Goal: Task Accomplishment & Management: Manage account settings

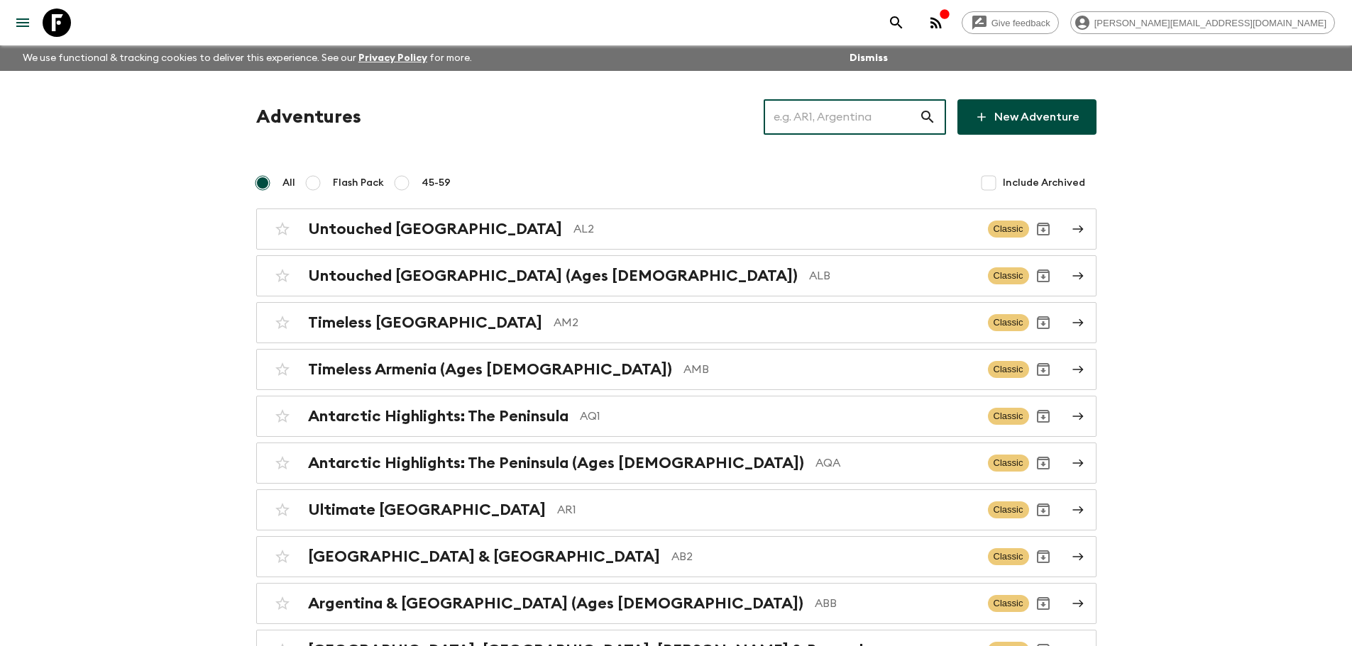
click at [829, 120] on input "text" at bounding box center [840, 117] width 155 height 40
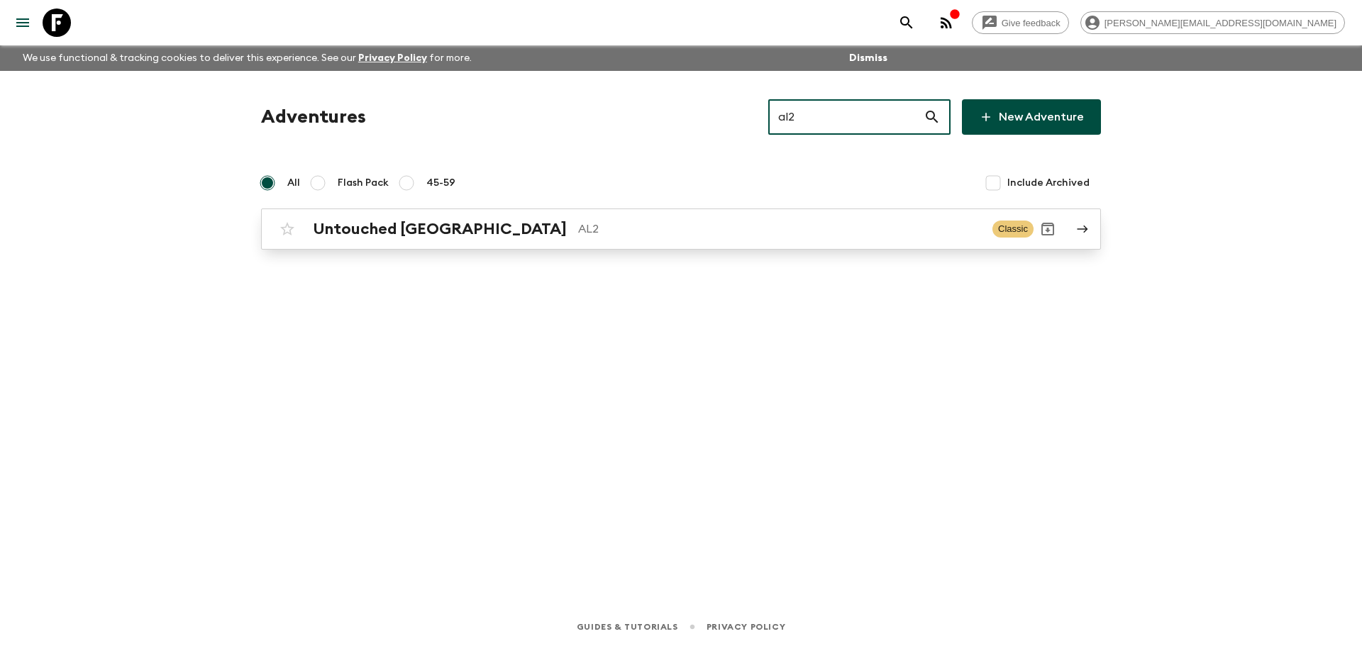
type input "al2"
click at [388, 228] on h2 "Untouched [GEOGRAPHIC_DATA]" at bounding box center [440, 229] width 254 height 18
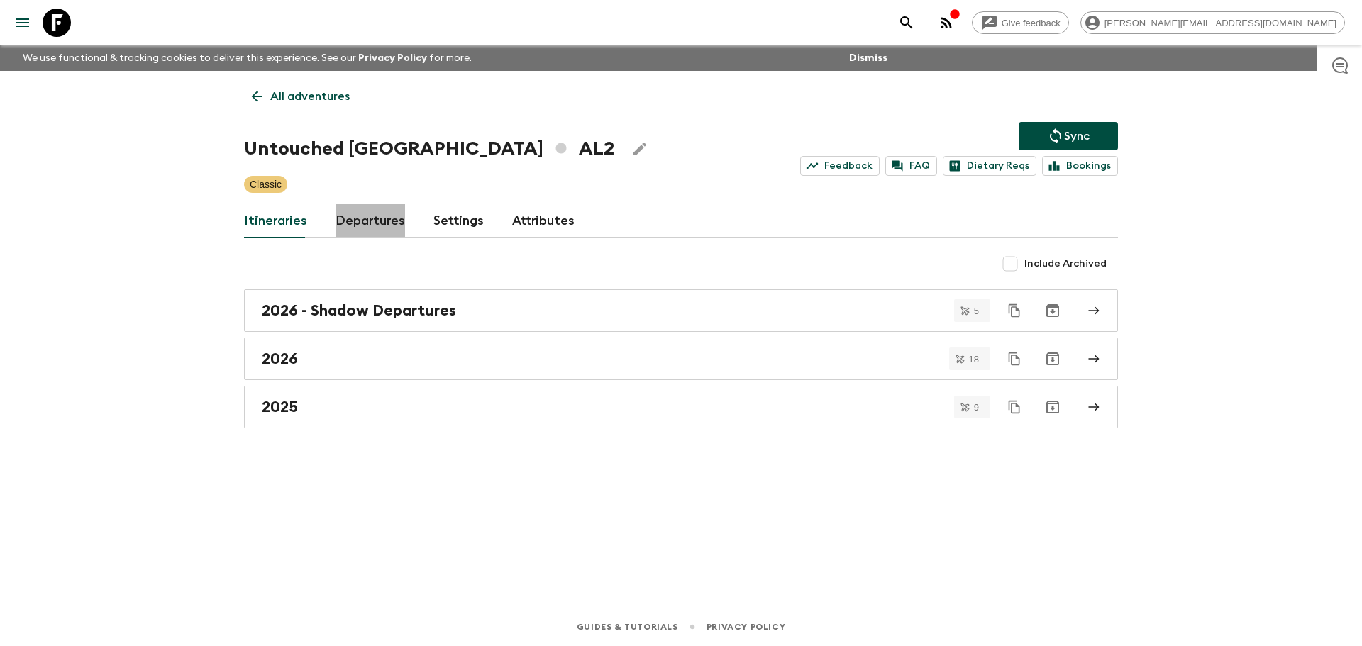
click at [382, 216] on link "Departures" at bounding box center [371, 221] width 70 height 34
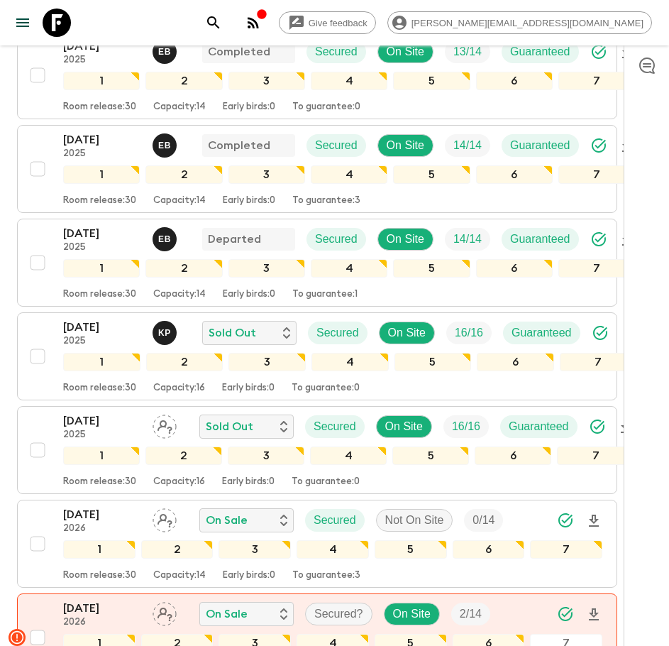
scroll to position [739, 0]
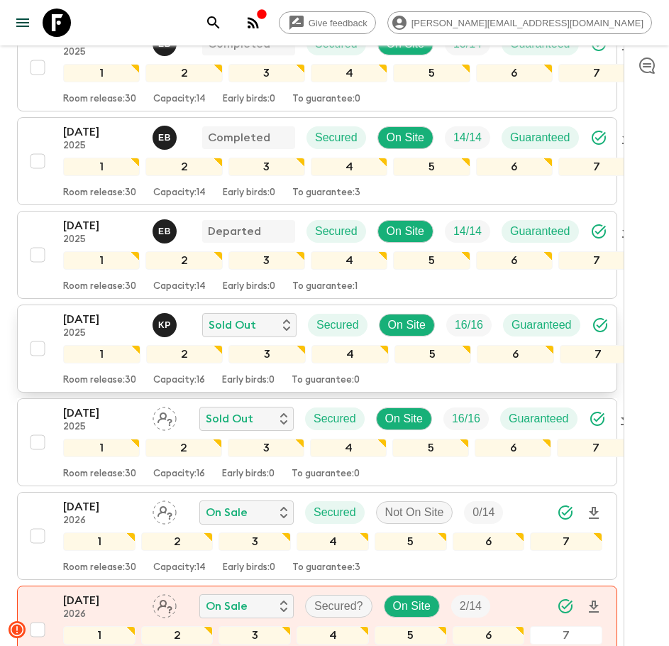
click at [123, 332] on p "2025" at bounding box center [102, 333] width 78 height 11
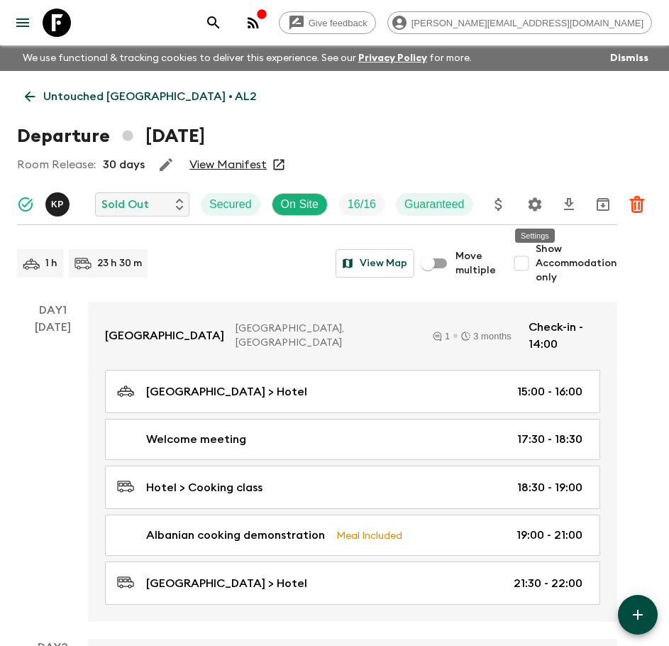
click at [538, 200] on icon "Settings" at bounding box center [534, 204] width 17 height 17
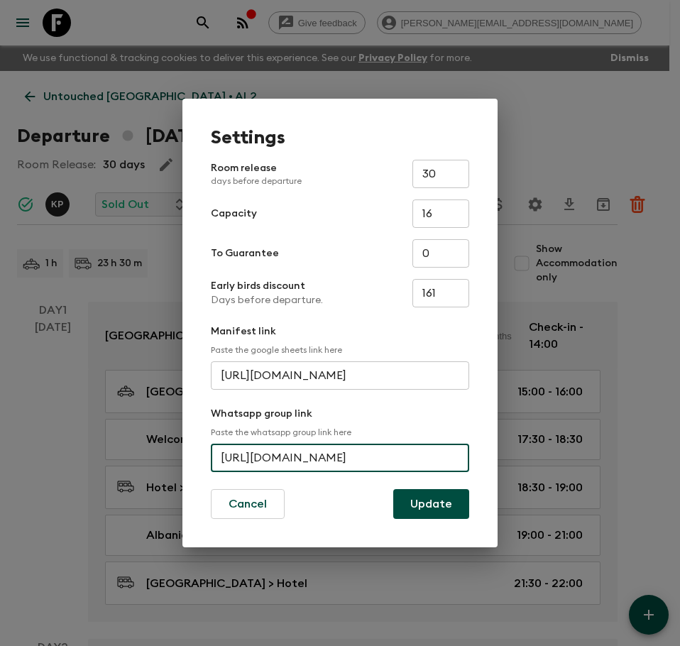
scroll to position [0, 65]
drag, startPoint x: 223, startPoint y: 460, endPoint x: 485, endPoint y: 460, distance: 261.1
click at [485, 460] on div "Settings Room release days before departure 30 ​ Capacity 16 ​ To Guarantee 0 ​…" at bounding box center [339, 323] width 315 height 448
drag, startPoint x: 217, startPoint y: 451, endPoint x: 497, endPoint y: 448, distance: 280.3
click at [497, 448] on div "Settings Room release days before departure 30 ​ Capacity 16 ​ To Guarantee 0 ​…" at bounding box center [340, 323] width 680 height 646
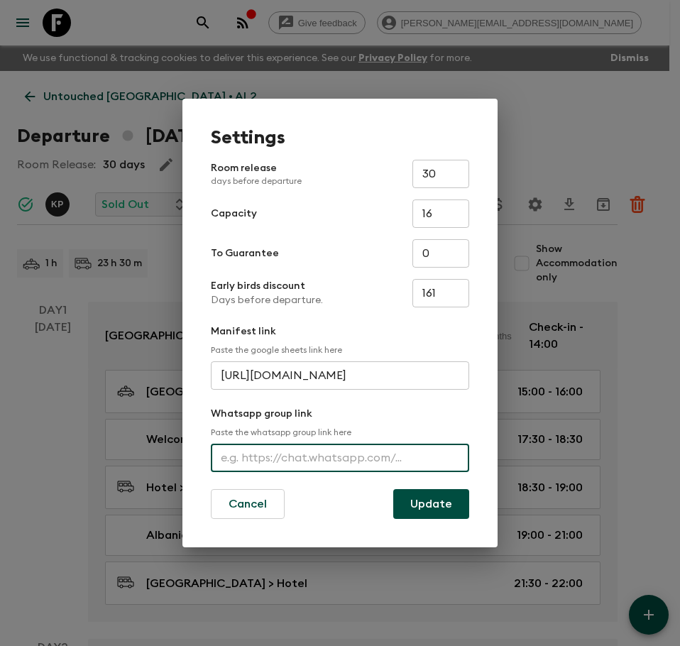
scroll to position [0, 0]
paste input "[URL][DOMAIN_NAME]"
type input "[URL][DOMAIN_NAME]"
click at [438, 499] on button "Update" at bounding box center [431, 504] width 76 height 30
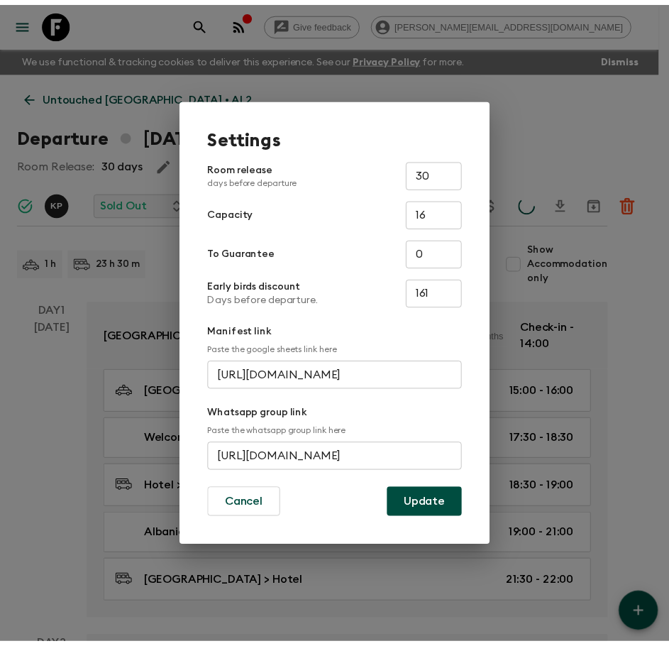
scroll to position [0, 0]
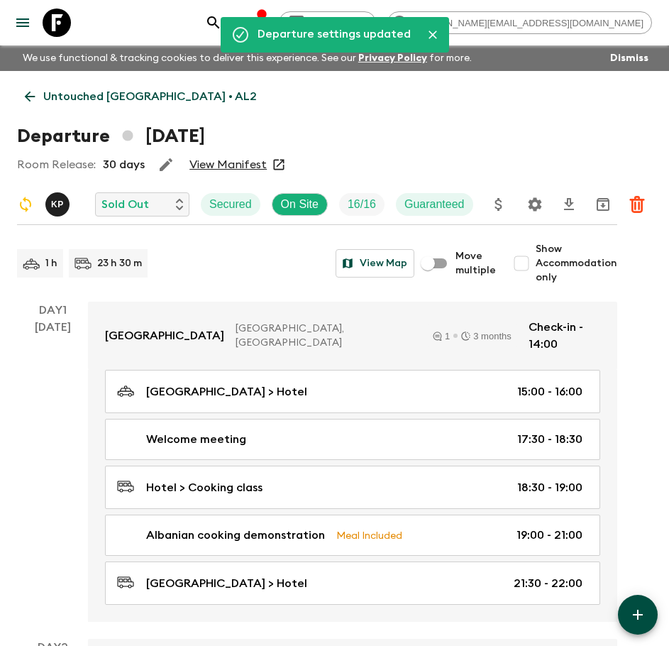
click at [64, 24] on icon at bounding box center [57, 23] width 28 height 28
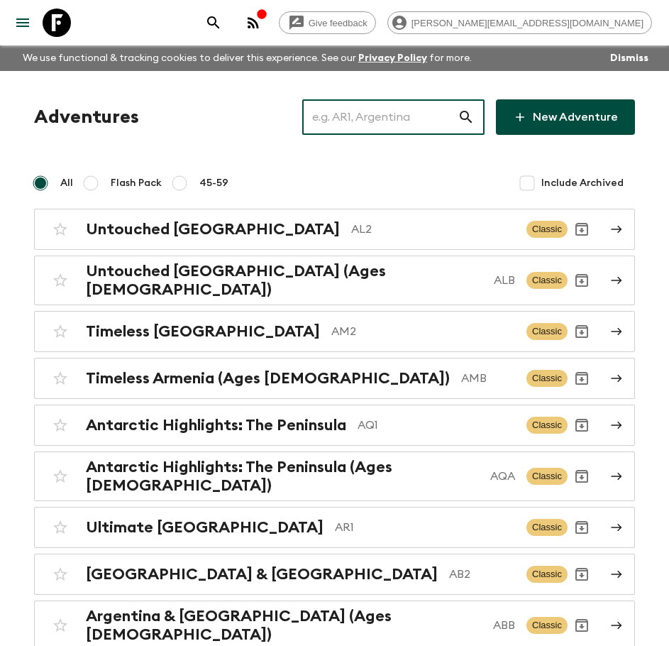
click at [364, 113] on input "text" at bounding box center [379, 117] width 155 height 40
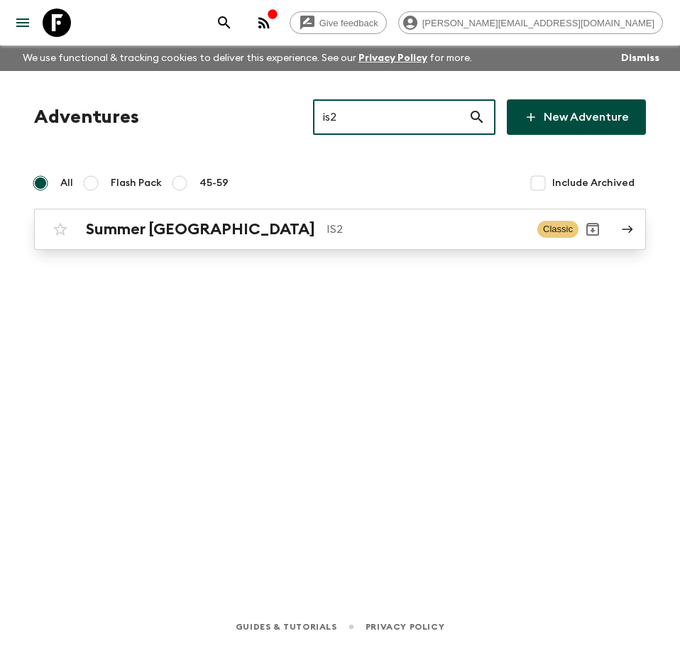
type input "is2"
click at [213, 223] on div "Summer Iceland IS2" at bounding box center [306, 229] width 440 height 18
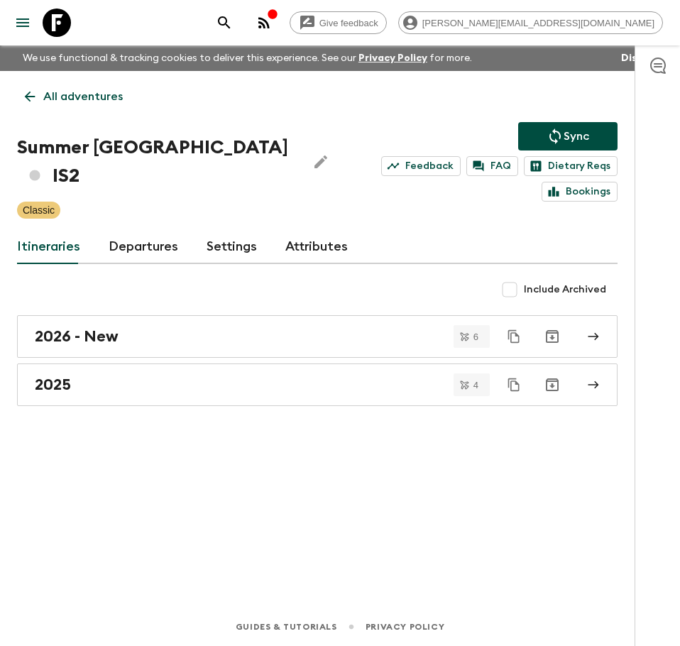
click at [40, 94] on link "All adventures" at bounding box center [74, 96] width 114 height 28
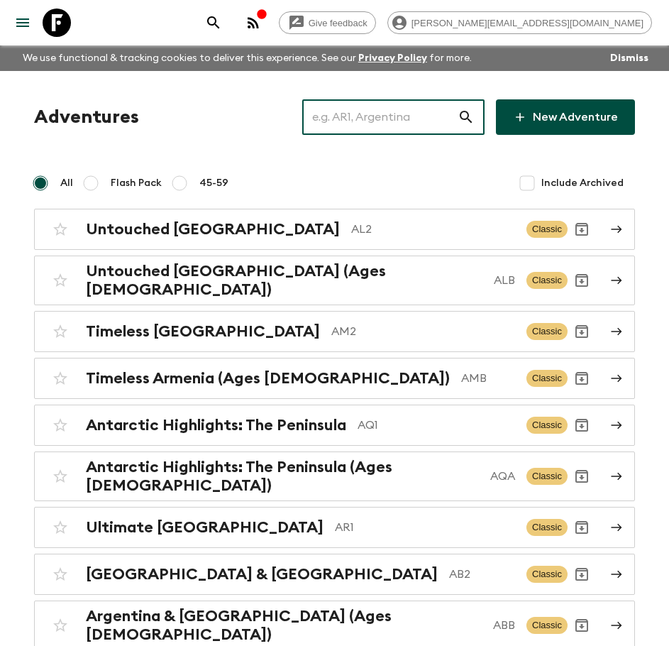
click at [357, 118] on input "text" at bounding box center [379, 117] width 155 height 40
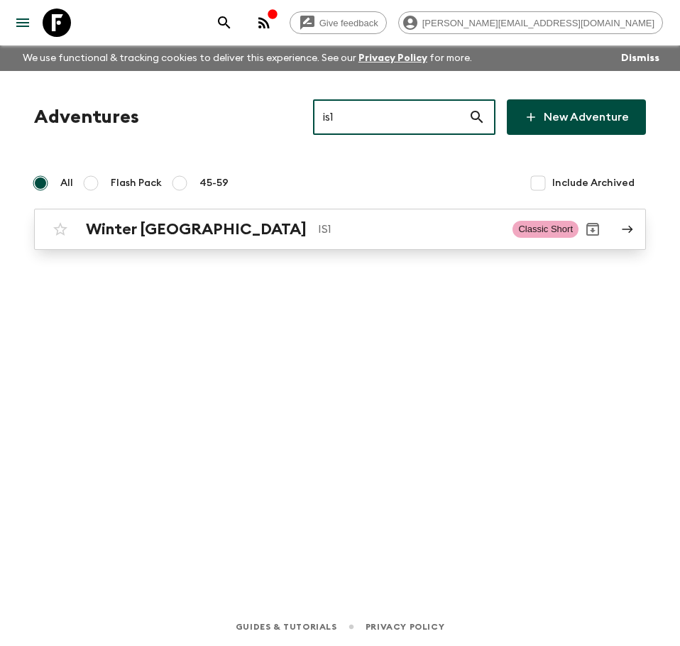
type input "is1"
click at [289, 245] on link "Winter Iceland IS1 Classic Short" at bounding box center [340, 229] width 612 height 41
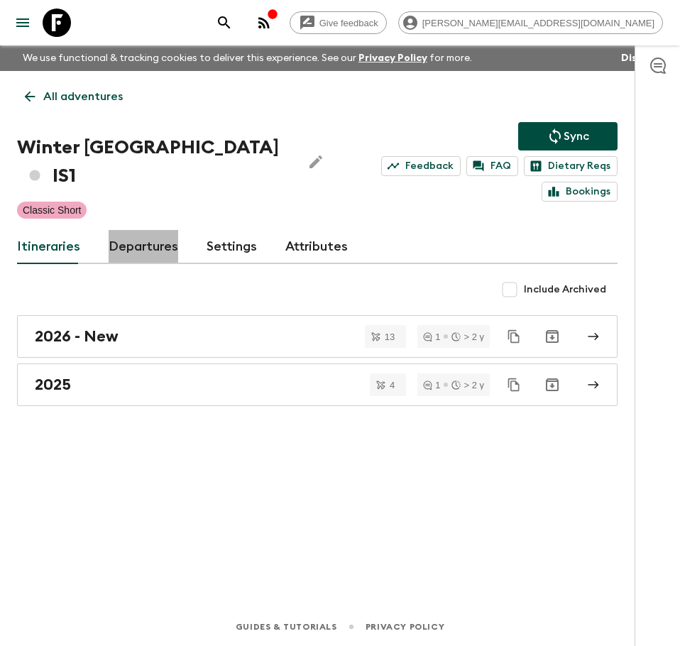
click at [140, 230] on link "Departures" at bounding box center [144, 247] width 70 height 34
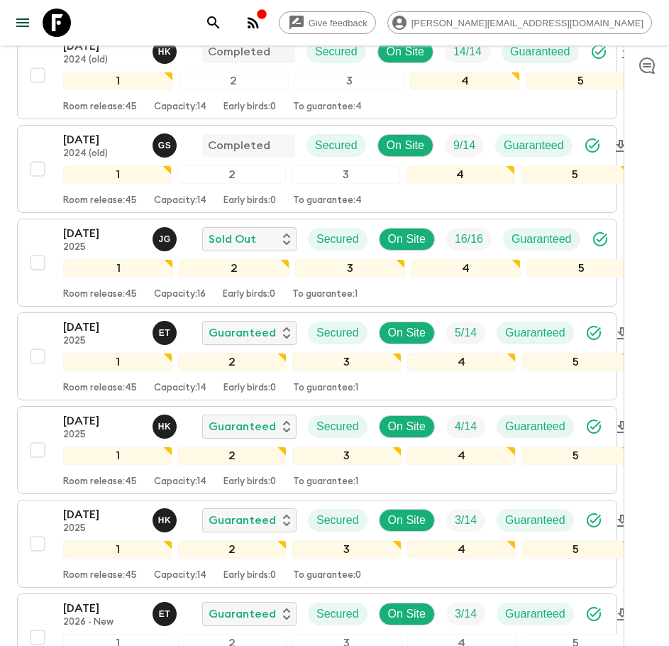
scroll to position [1569, 0]
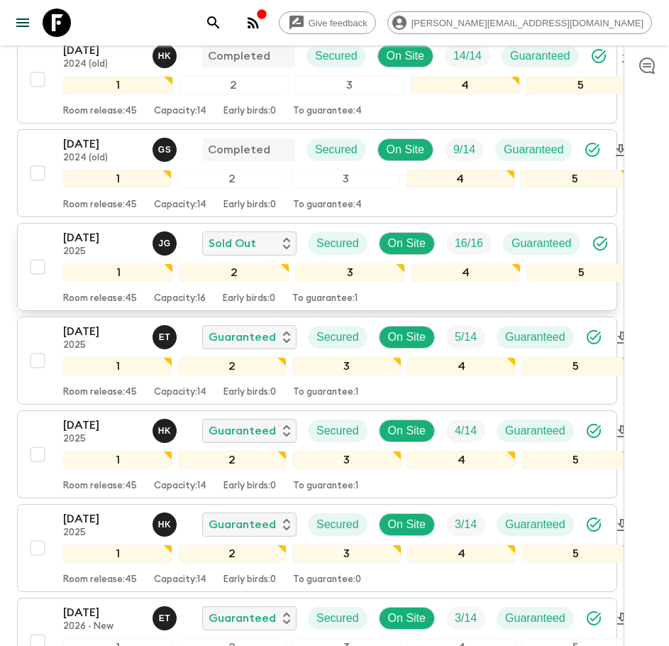
click at [53, 229] on div "[DATE] 2025 [PERSON_NAME] Sold Out Secured On Site 16 / 16 Guaranteed 1 2 3 4 5…" at bounding box center [312, 266] width 579 height 75
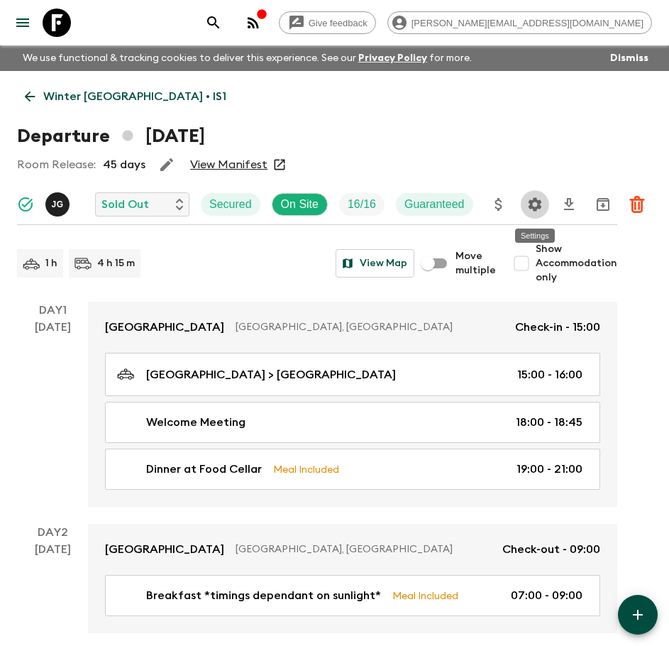
click at [528, 209] on icon "Settings" at bounding box center [534, 204] width 17 height 17
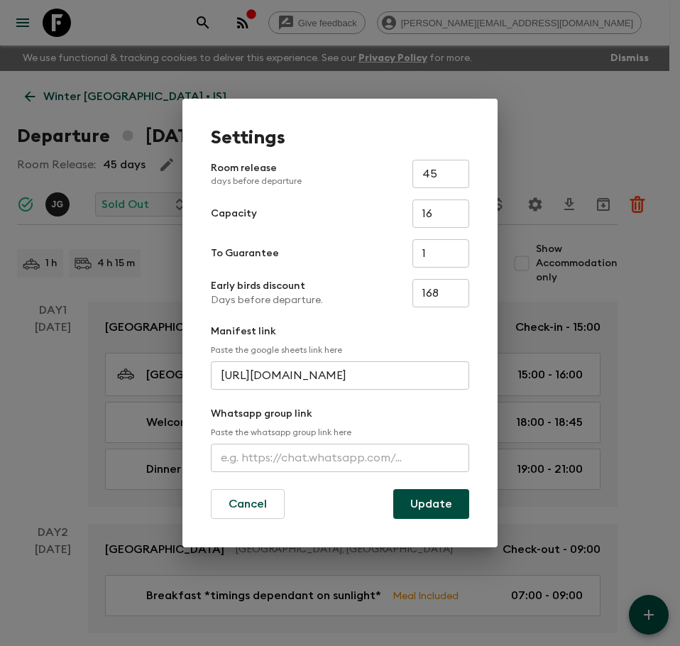
click at [278, 465] on input "text" at bounding box center [340, 457] width 258 height 28
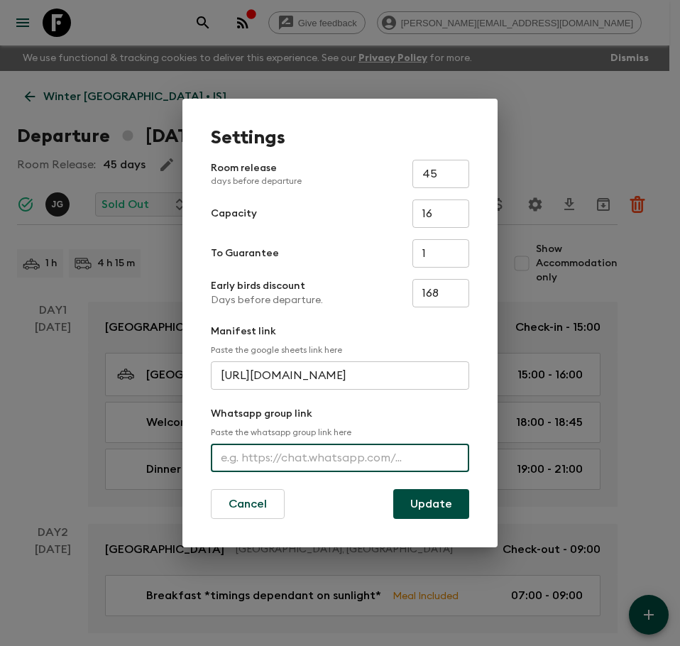
paste input "[URL][DOMAIN_NAME]"
type input "[URL][DOMAIN_NAME]"
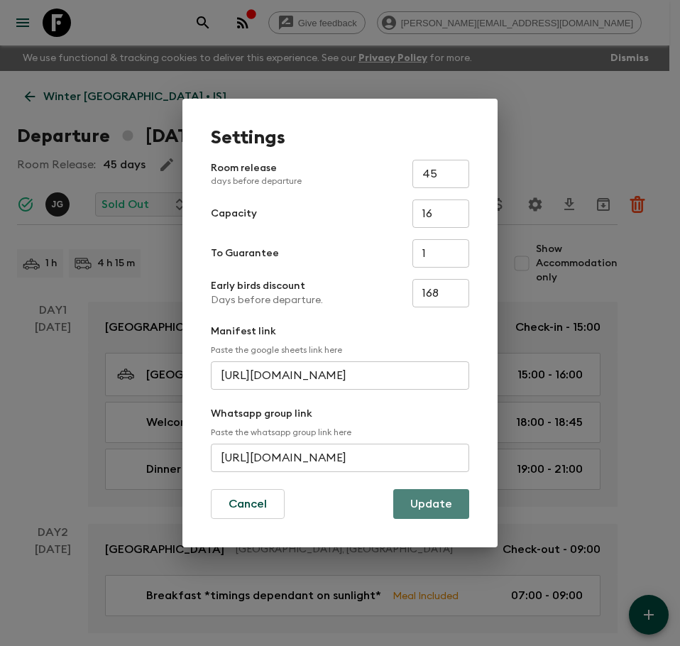
click at [431, 496] on button "Update" at bounding box center [431, 504] width 76 height 30
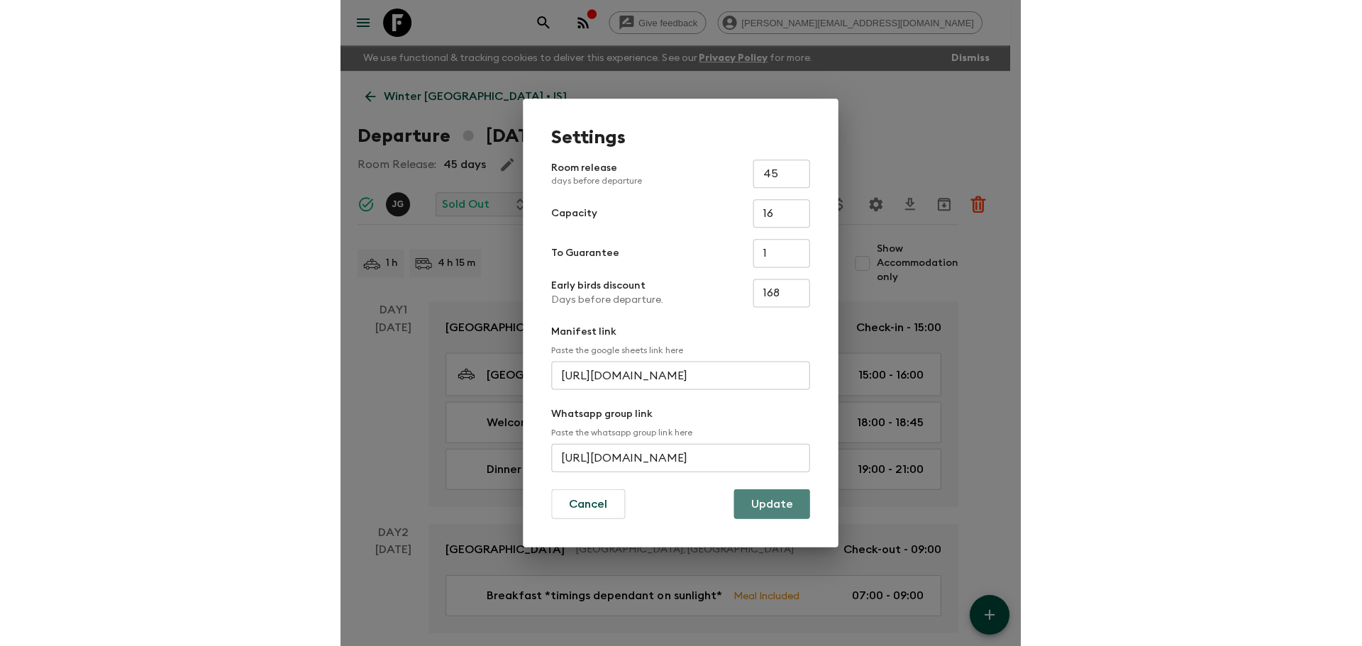
scroll to position [0, 0]
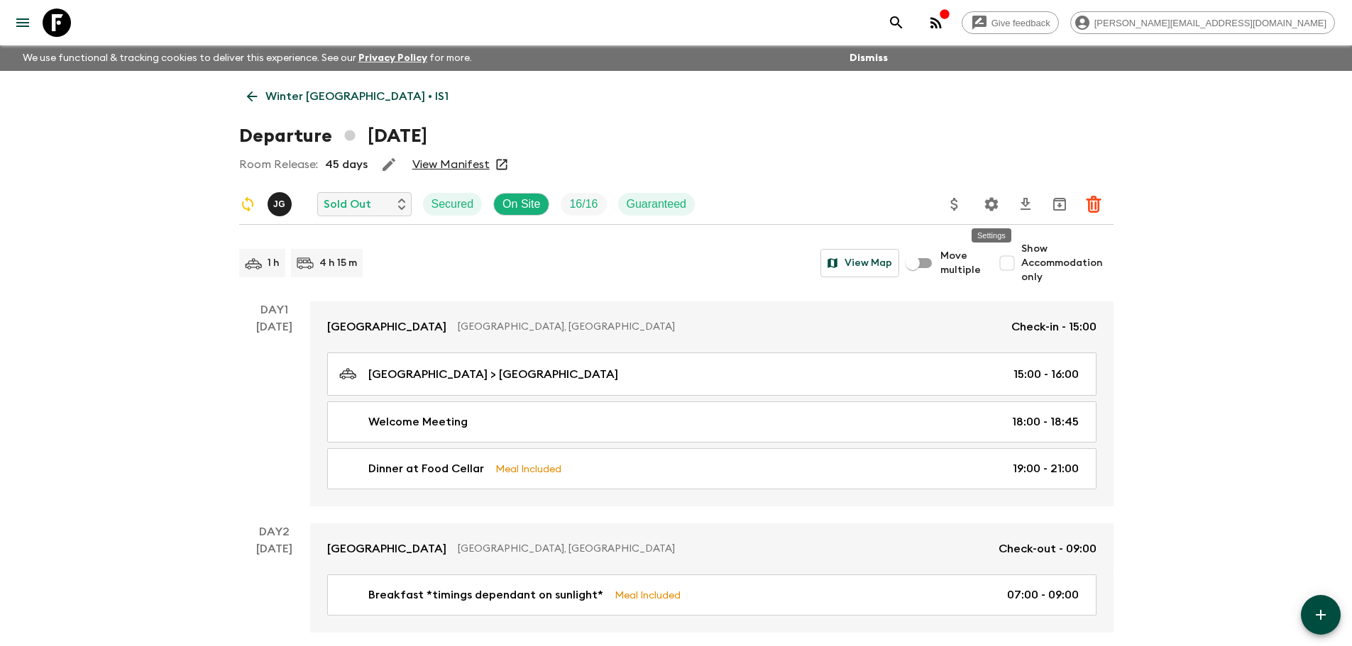
click at [829, 207] on icon "Settings" at bounding box center [991, 204] width 17 height 17
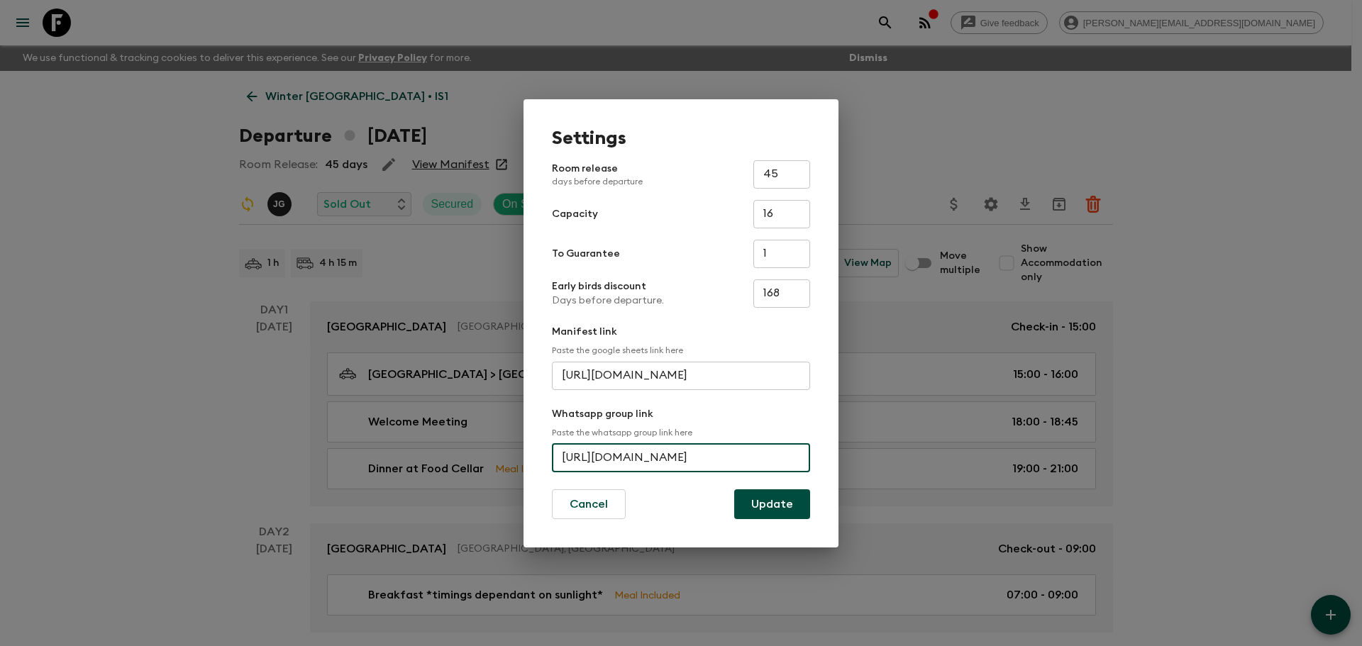
scroll to position [0, 69]
drag, startPoint x: 565, startPoint y: 458, endPoint x: 1044, endPoint y: 482, distance: 480.2
click at [829, 482] on div "Settings Room release days before departure 45 ​ Capacity 16 ​ To Guarantee 1 ​…" at bounding box center [681, 323] width 1362 height 646
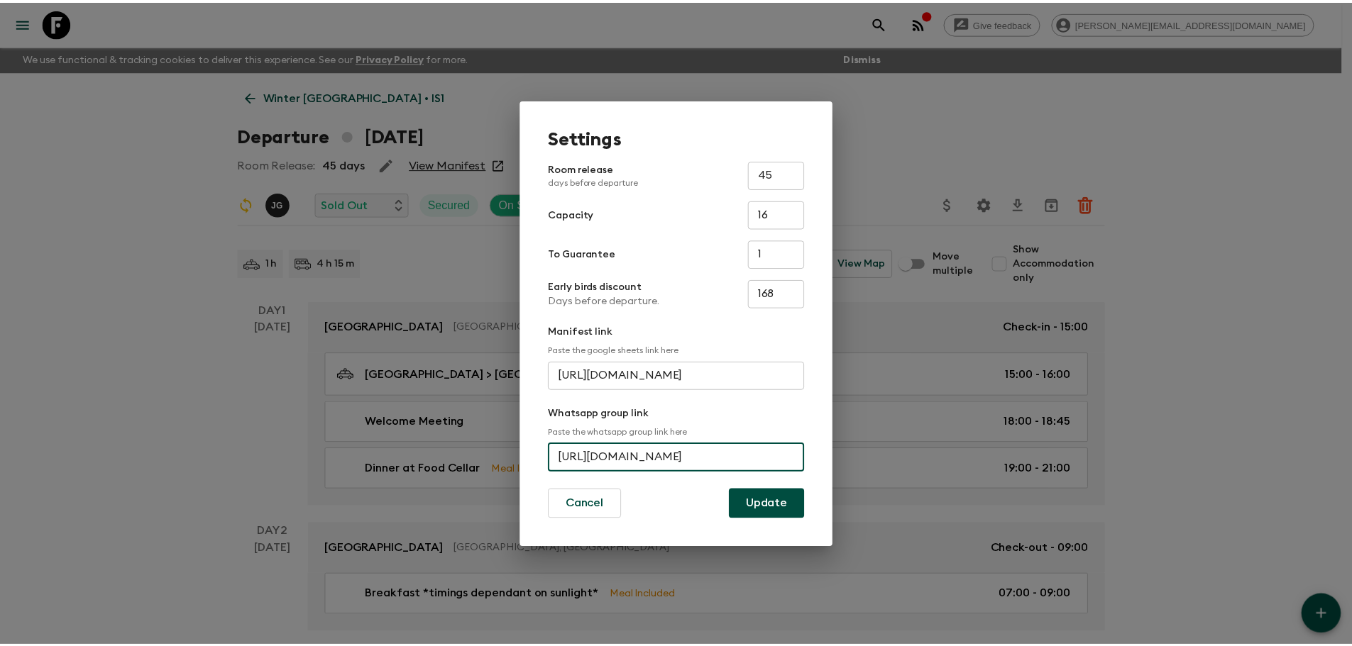
scroll to position [0, 0]
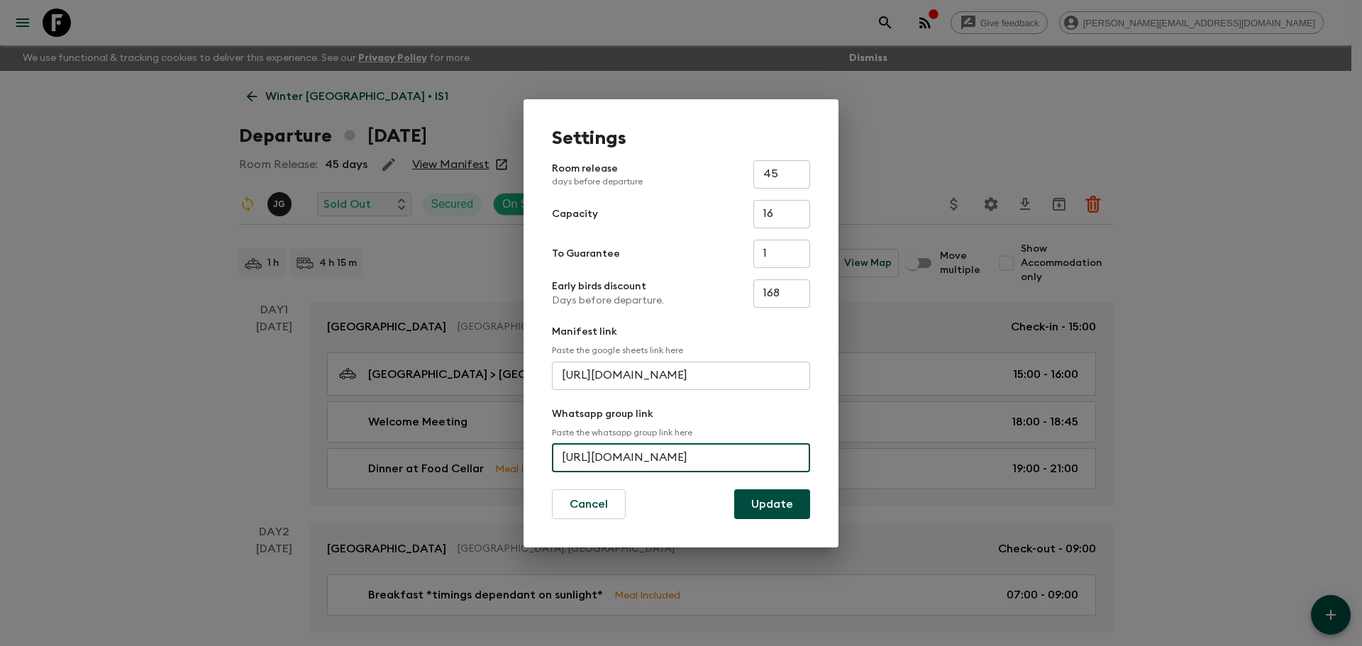
click at [62, 18] on div "Settings Room release days before departure 45 ​ Capacity 16 ​ To Guarantee 1 ​…" at bounding box center [681, 323] width 1362 height 646
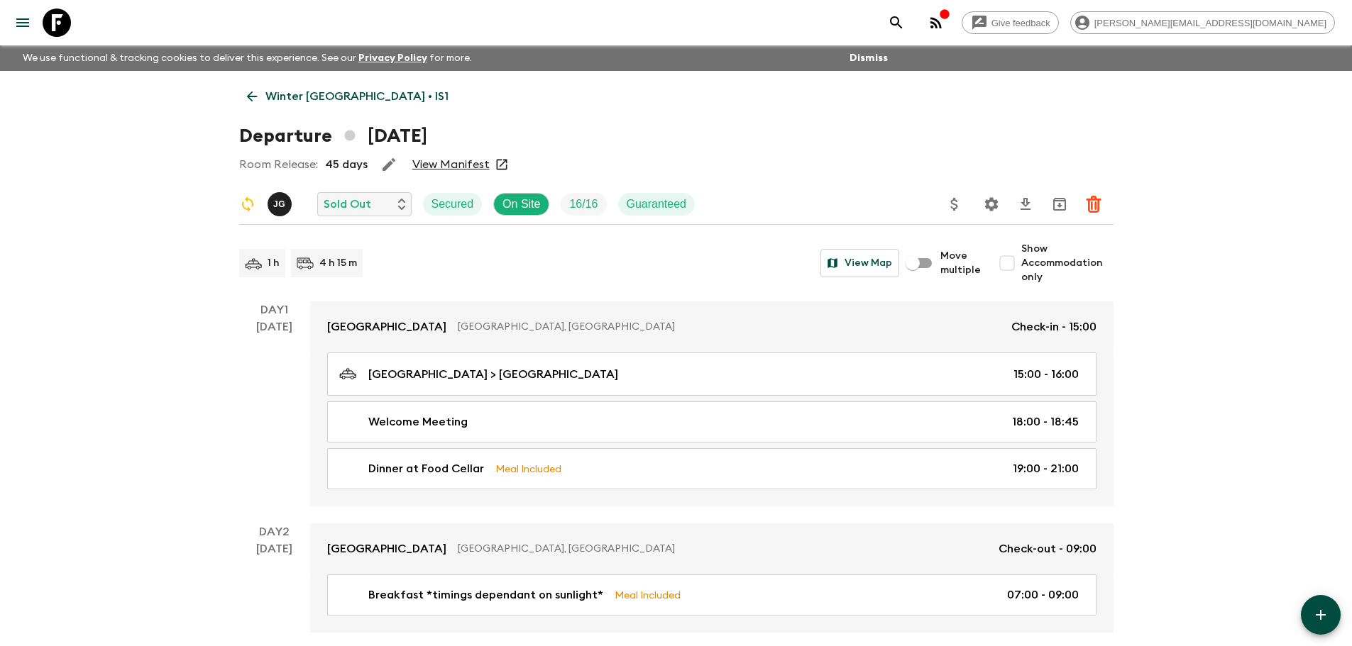
drag, startPoint x: 57, startPoint y: 19, endPoint x: 72, endPoint y: 21, distance: 14.3
click at [57, 19] on icon at bounding box center [57, 23] width 28 height 28
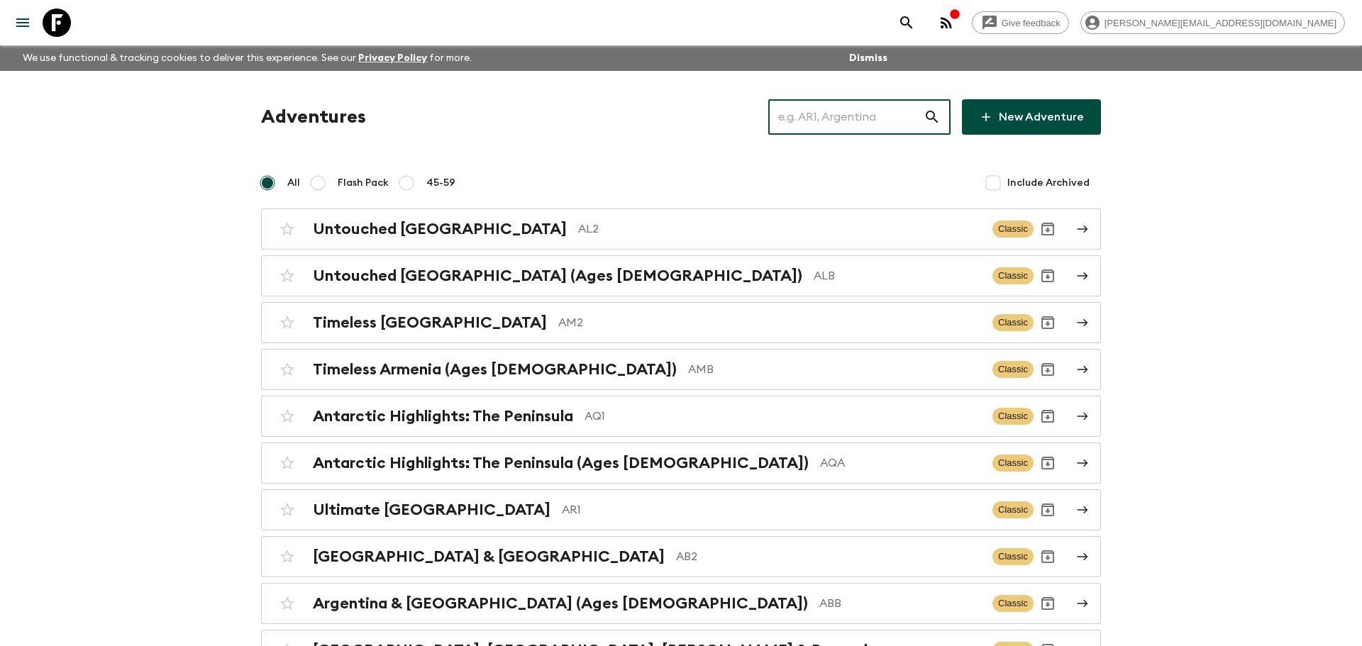
click at [829, 113] on input "text" at bounding box center [845, 117] width 155 height 40
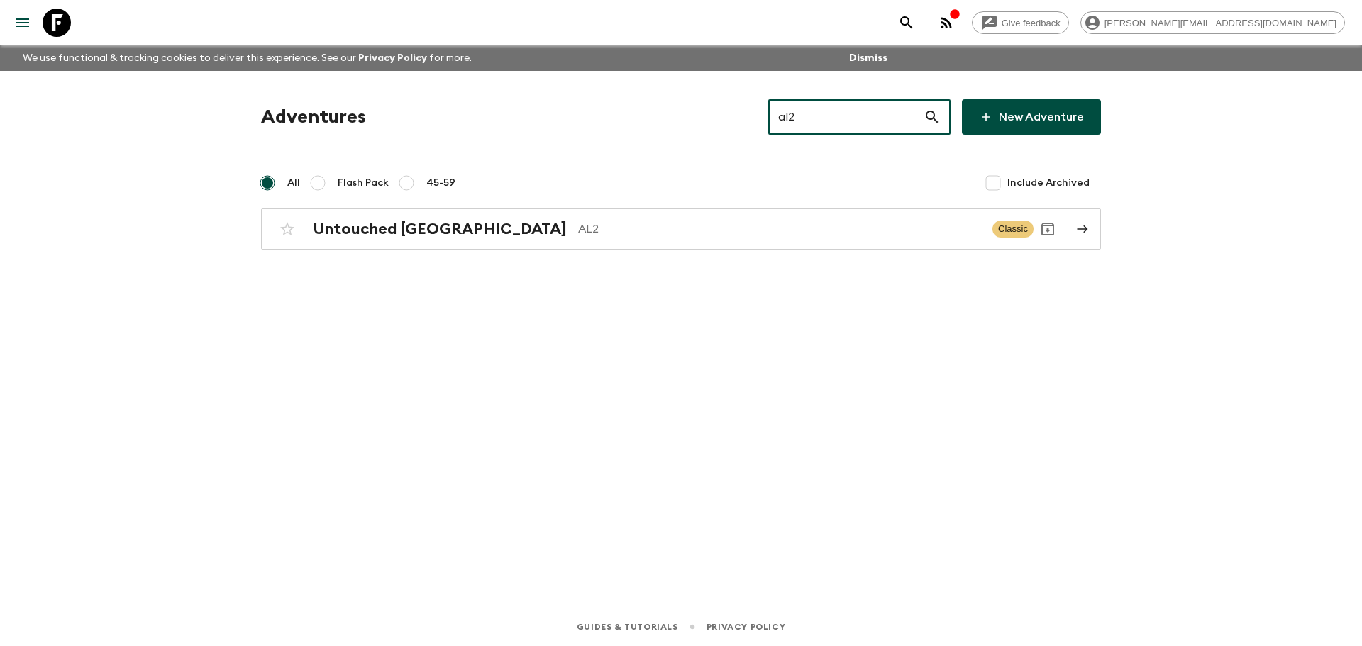
type input "al2"
click at [739, 232] on p "AL2" at bounding box center [779, 229] width 403 height 17
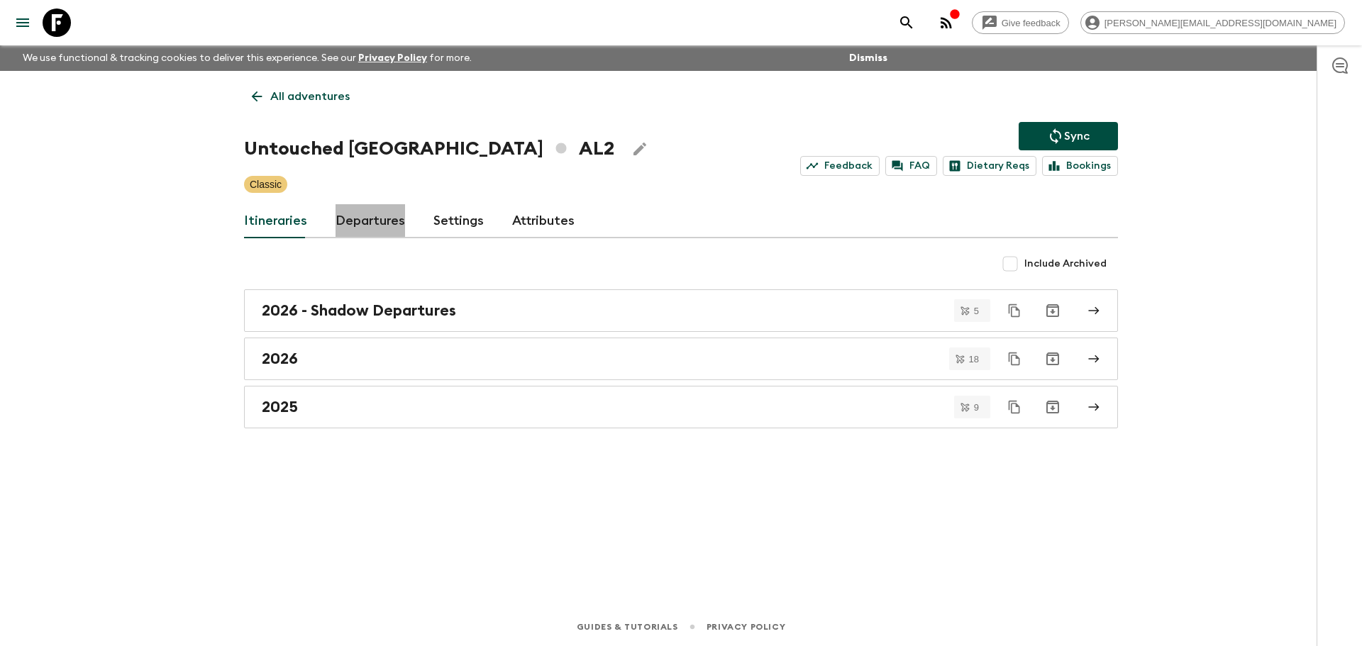
click at [375, 219] on link "Departures" at bounding box center [371, 221] width 70 height 34
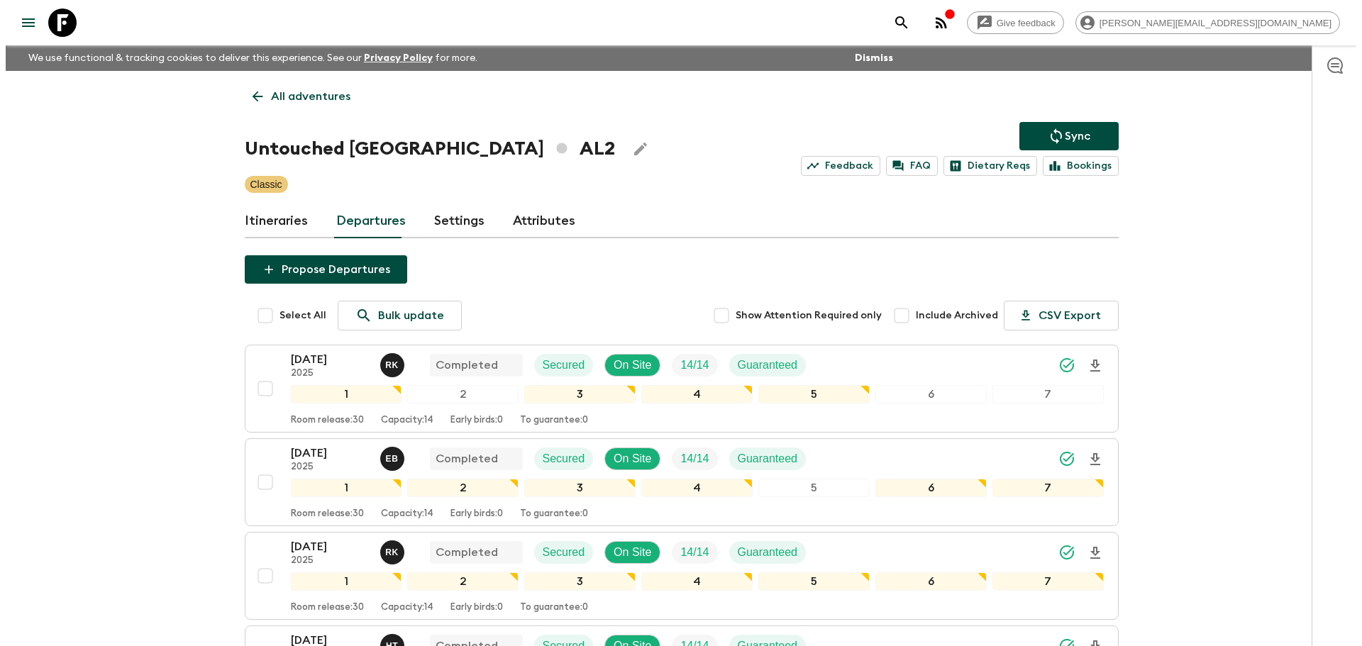
scroll to position [190, 0]
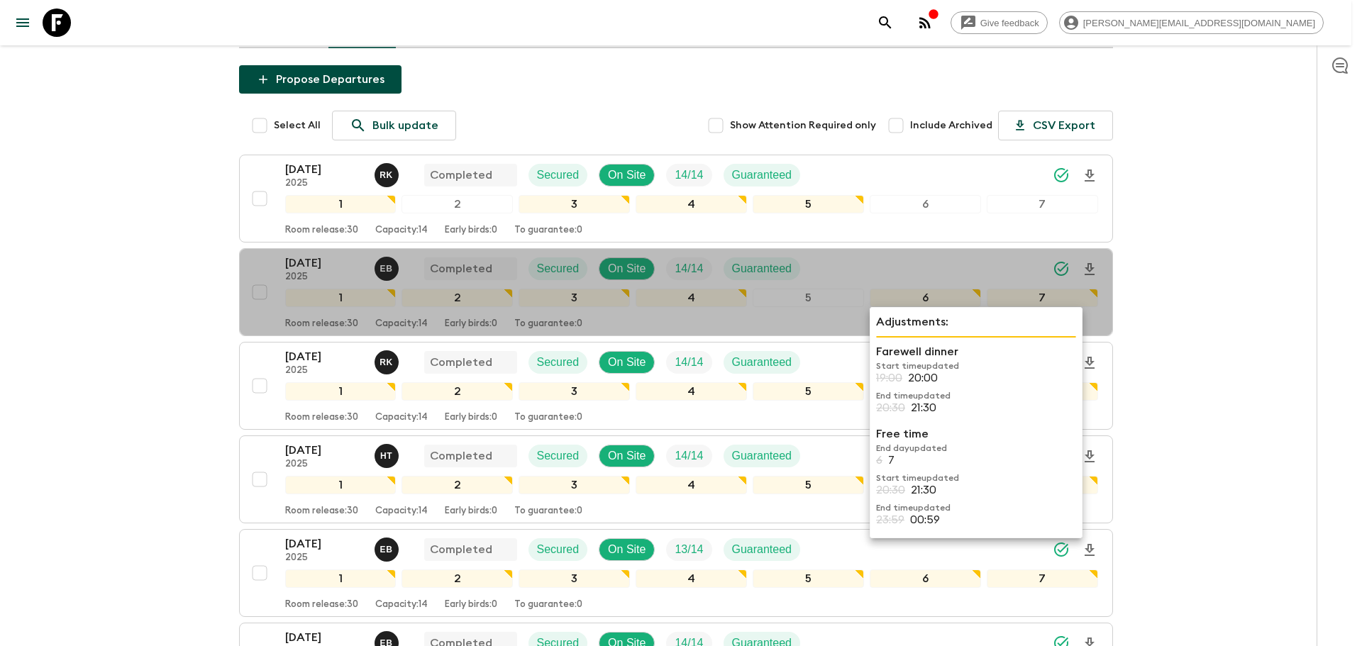
click at [829, 350] on p "Farewell dinner" at bounding box center [976, 351] width 200 height 17
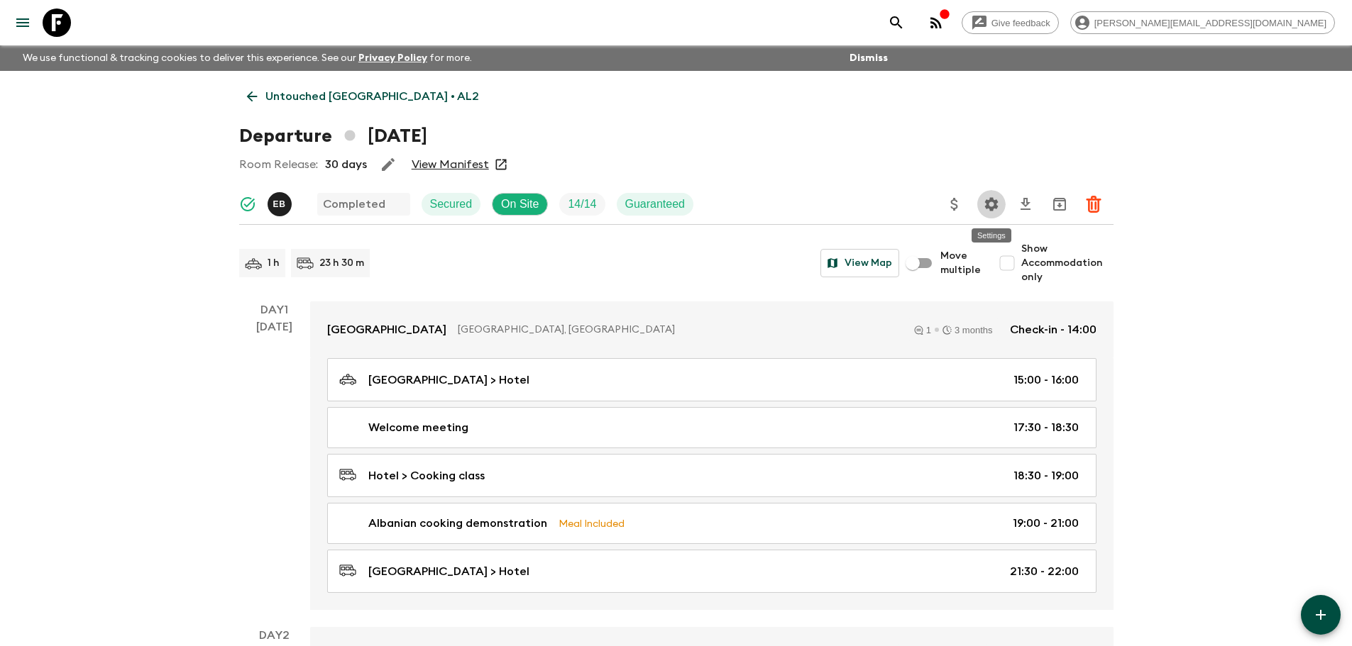
click at [829, 198] on icon "Settings" at bounding box center [991, 204] width 17 height 17
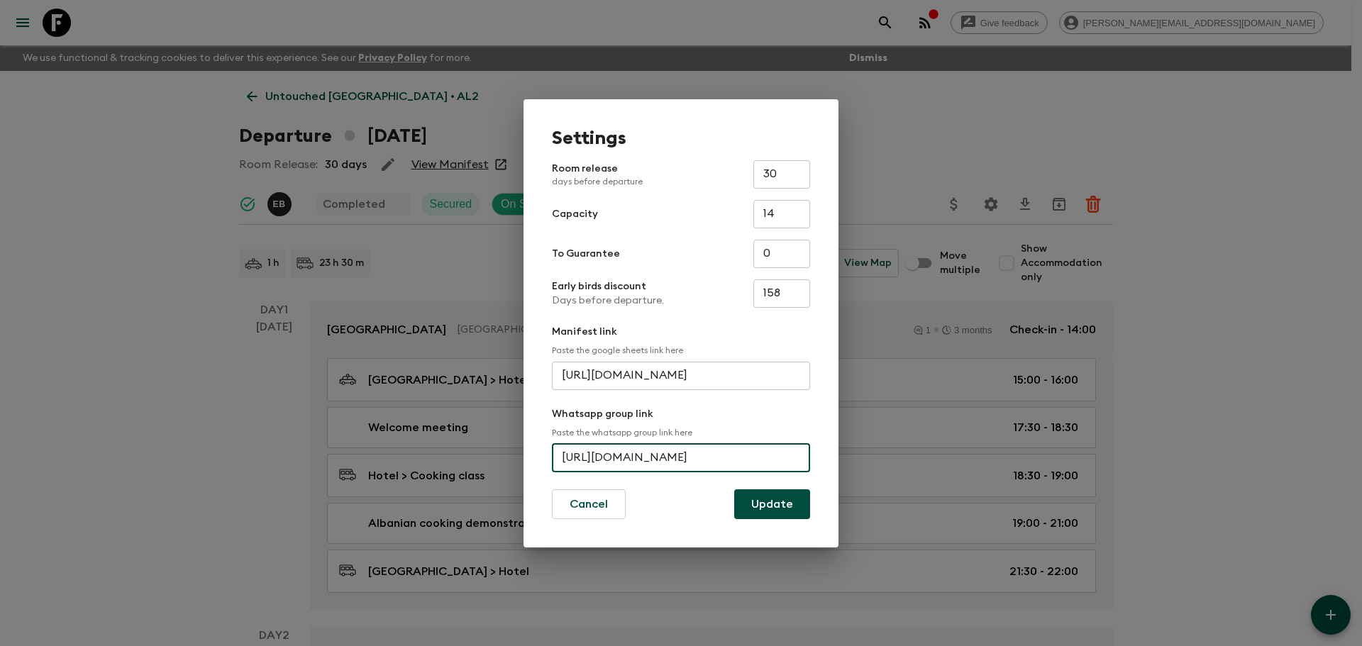
scroll to position [0, 42]
drag, startPoint x: 562, startPoint y: 455, endPoint x: 819, endPoint y: 453, distance: 256.8
click at [819, 453] on div "Settings Room release days before departure 30 ​ Capacity 14 ​ To Guarantee 0 ​…" at bounding box center [681, 323] width 315 height 448
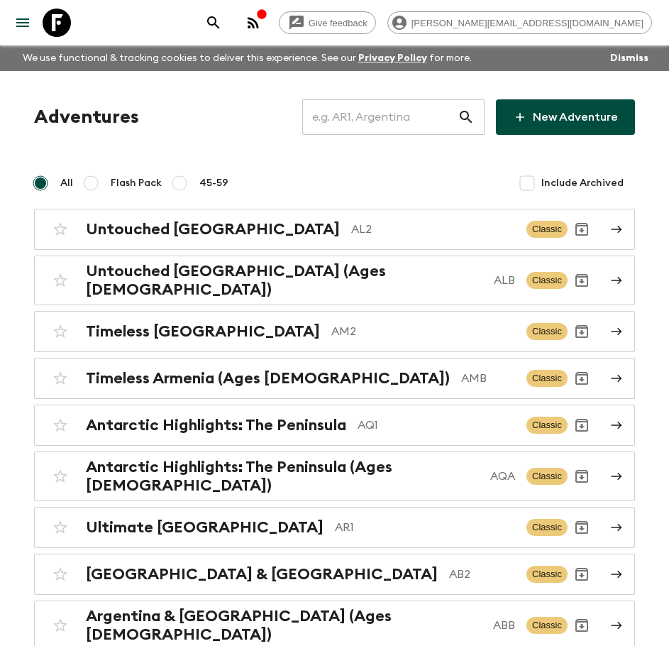
click at [367, 121] on input "text" at bounding box center [379, 117] width 155 height 40
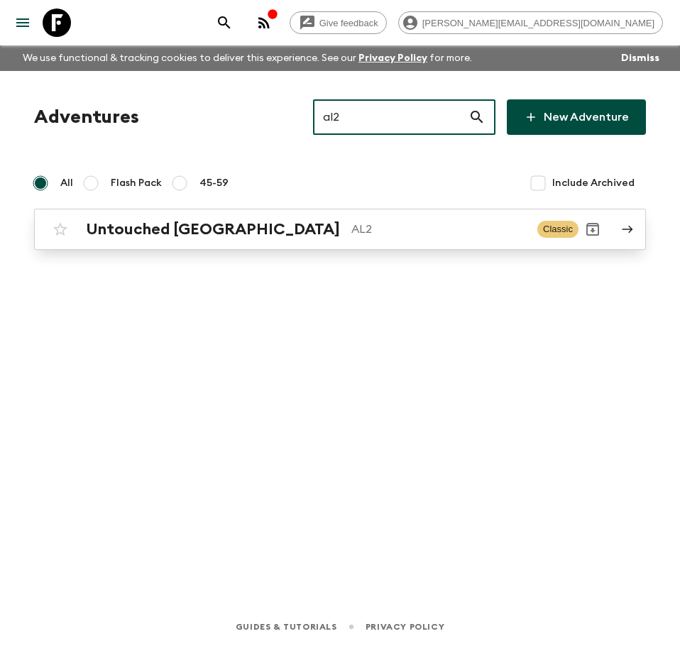
type input "al2"
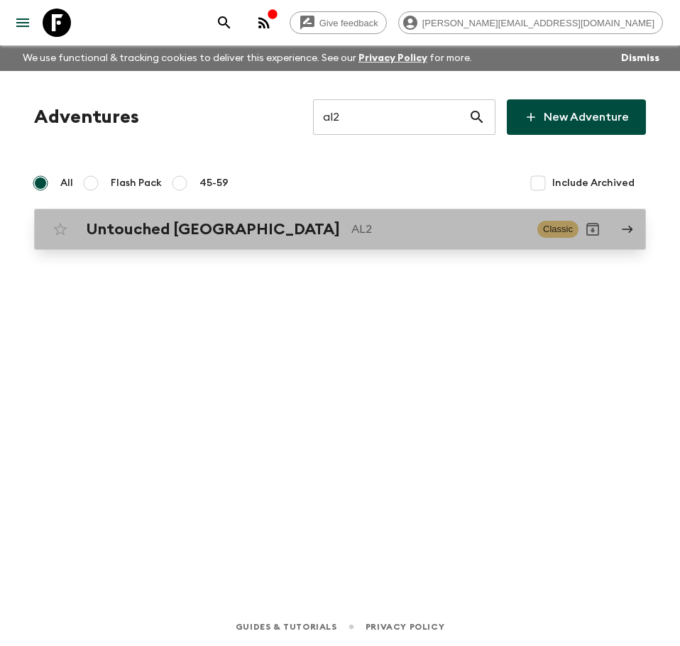
click at [351, 233] on p "AL2" at bounding box center [438, 229] width 175 height 17
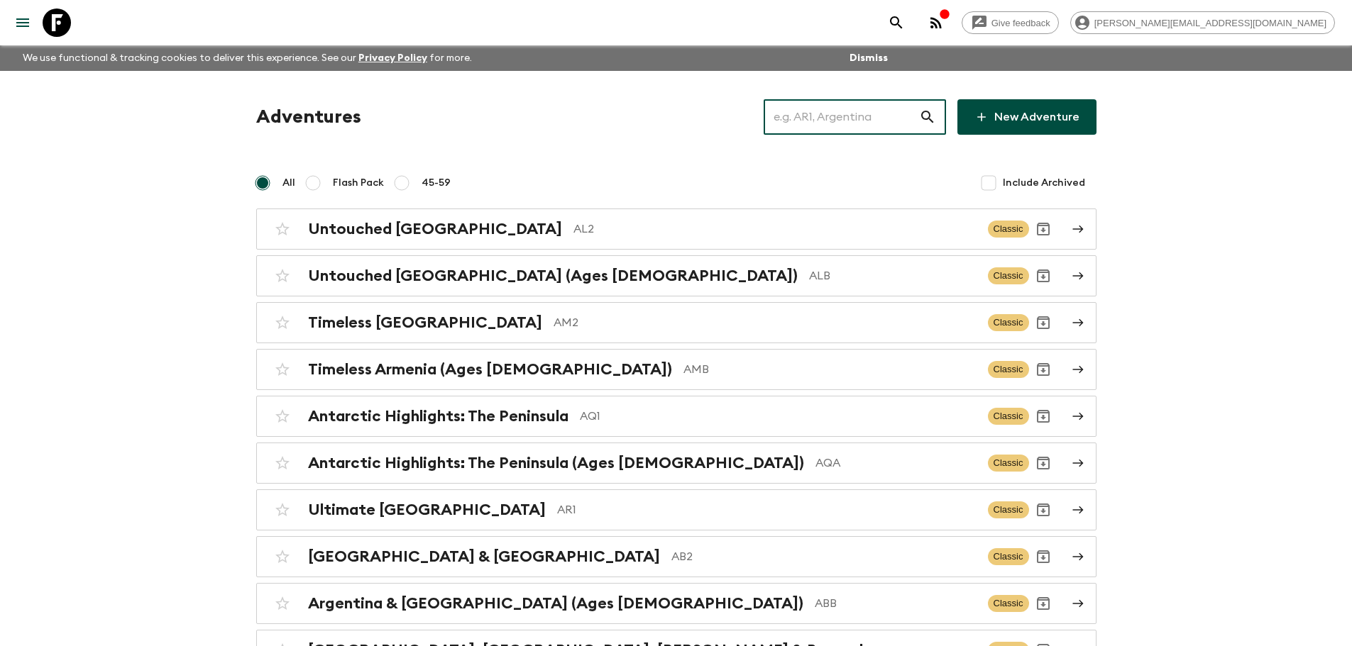
click at [817, 117] on input "text" at bounding box center [840, 117] width 155 height 40
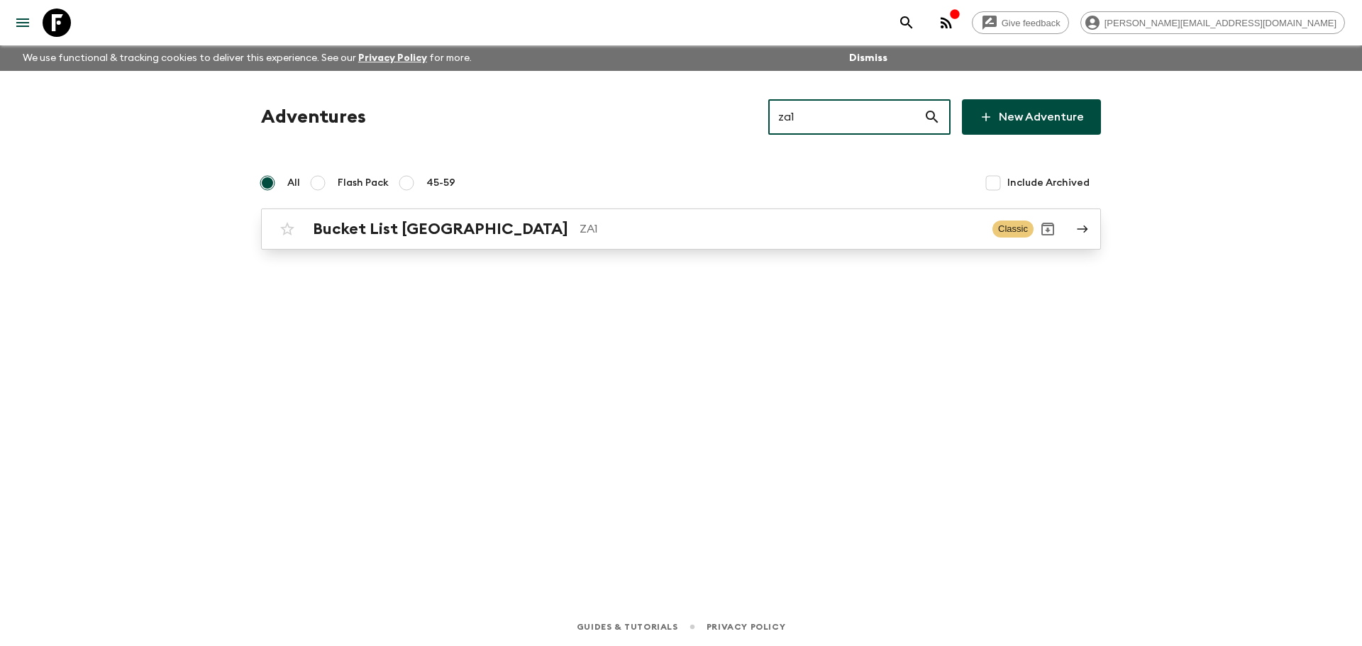
type input "za1"
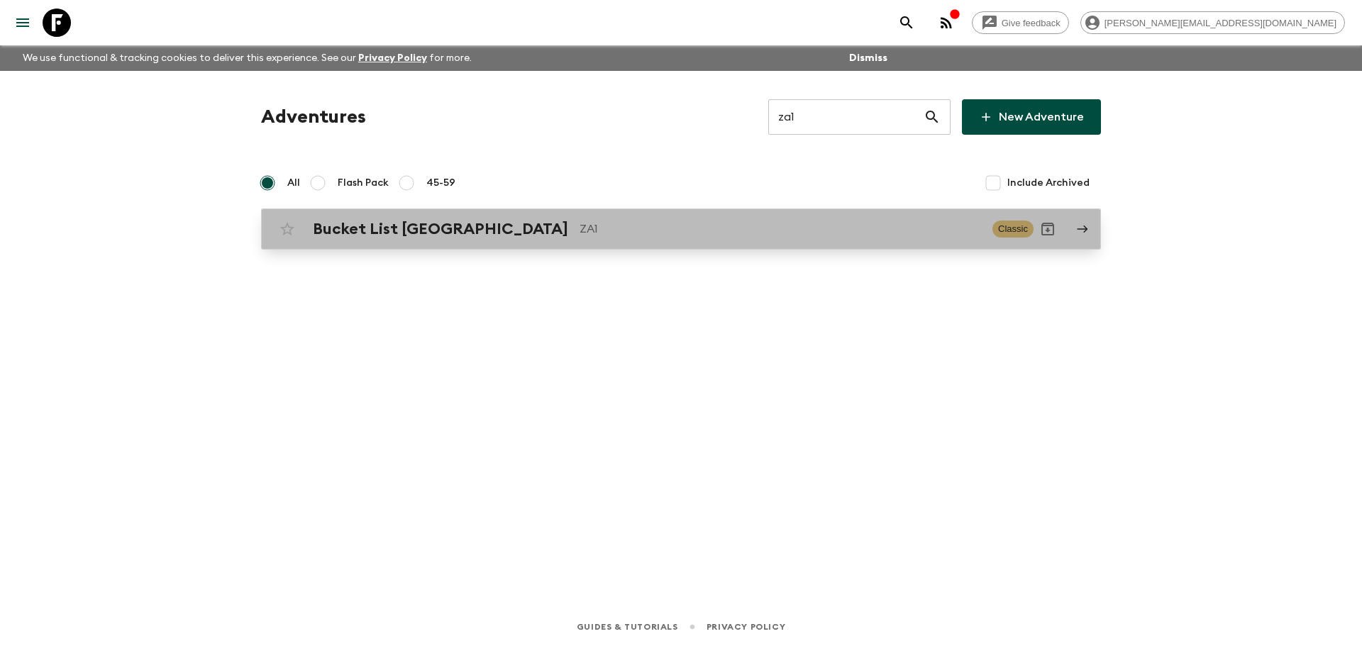
click at [580, 226] on p "ZA1" at bounding box center [781, 229] width 402 height 17
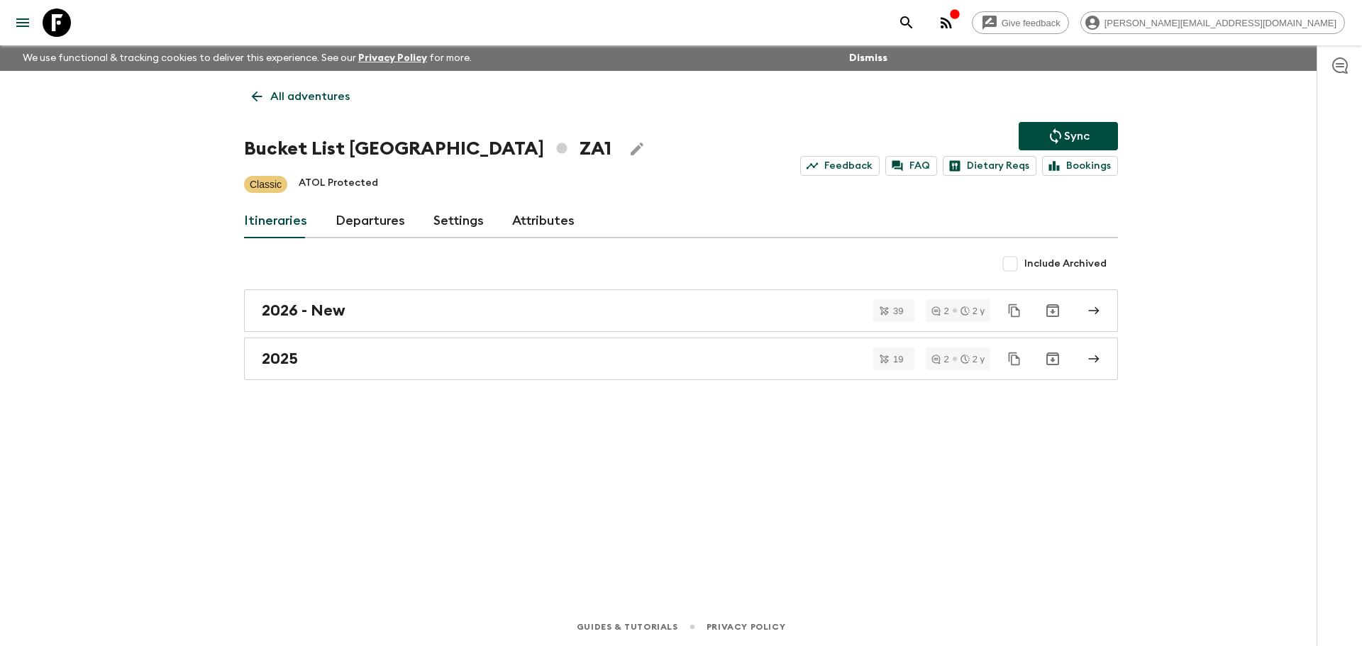
click at [375, 223] on link "Departures" at bounding box center [371, 221] width 70 height 34
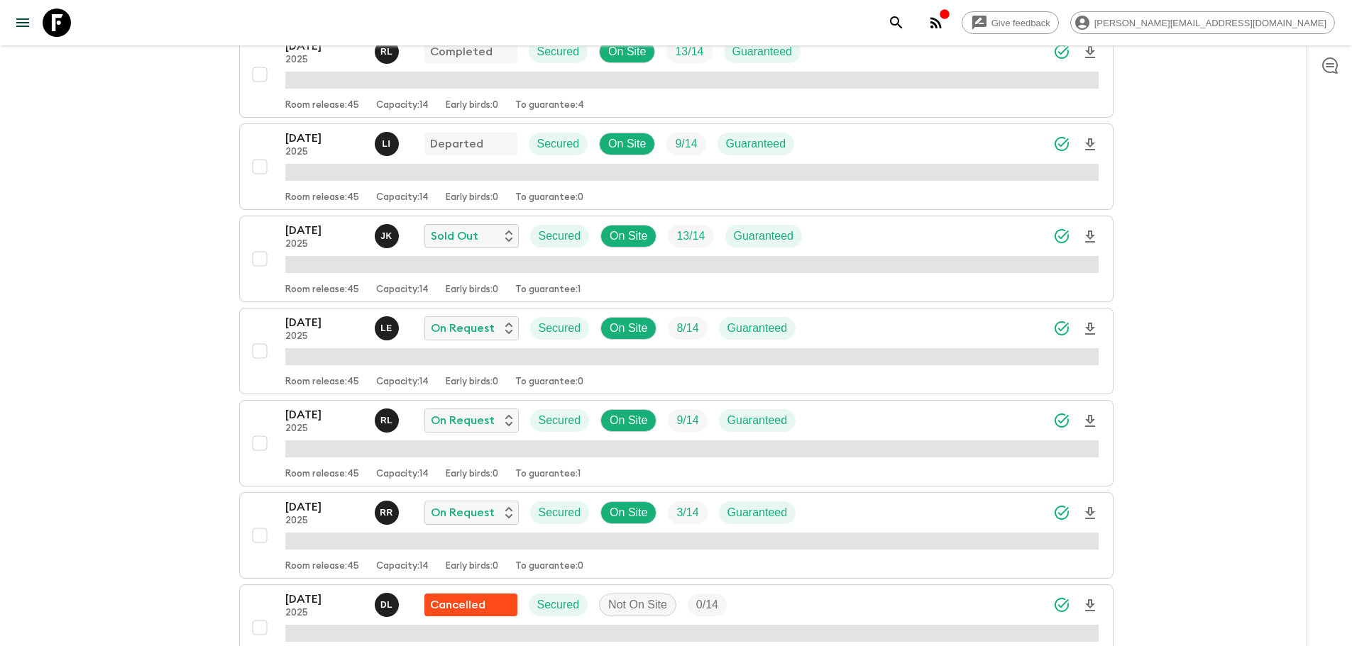
scroll to position [392, 0]
